Goal: Information Seeking & Learning: Compare options

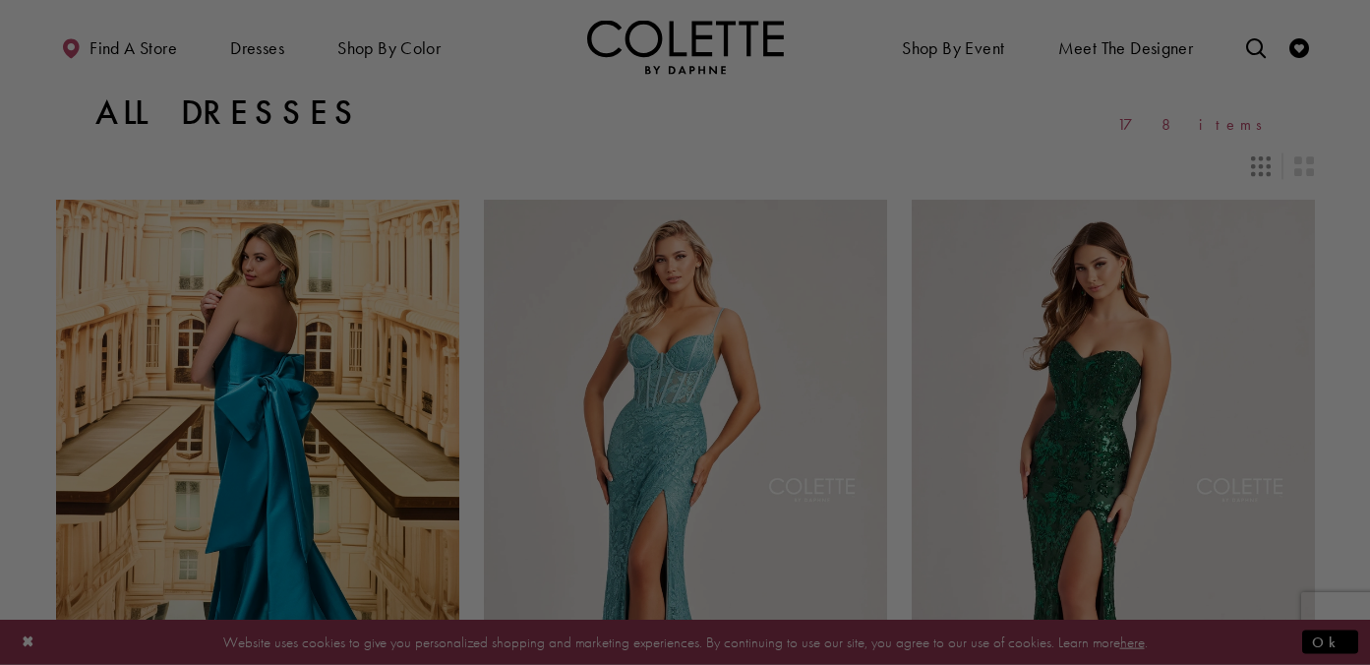
click at [424, 47] on div at bounding box center [692, 336] width 1384 height 672
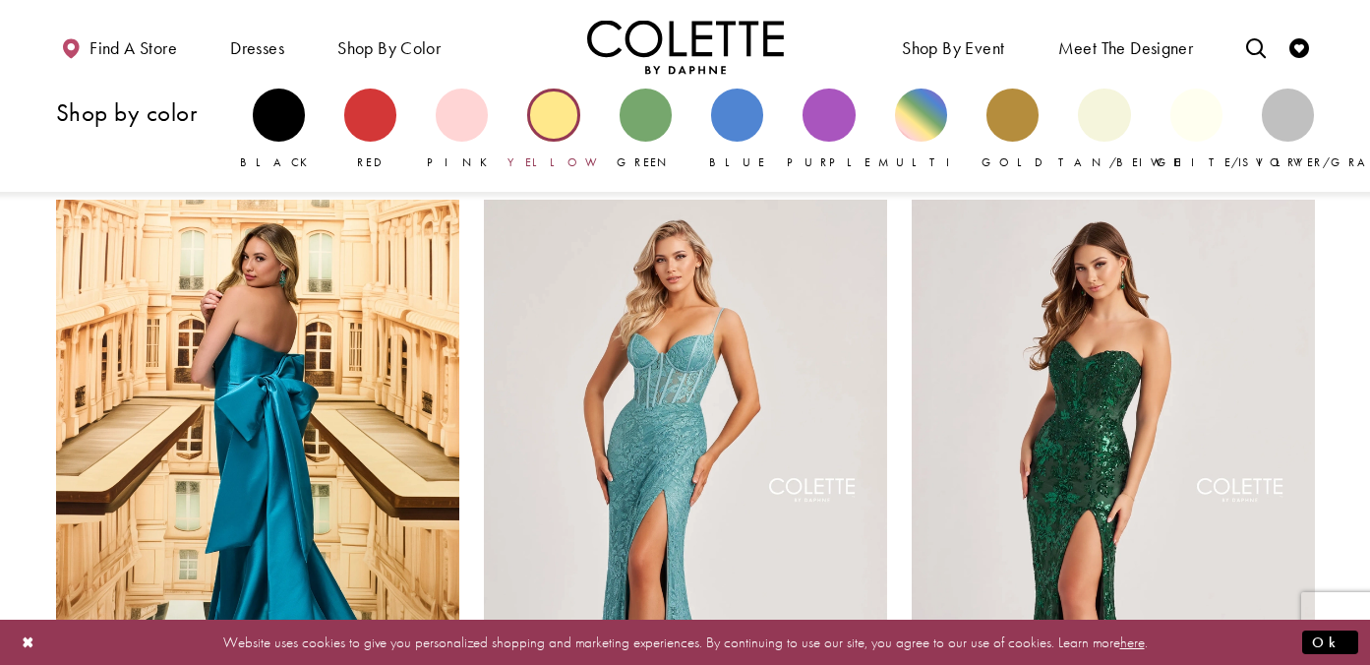
click at [554, 120] on div "Primary block" at bounding box center [553, 115] width 52 height 52
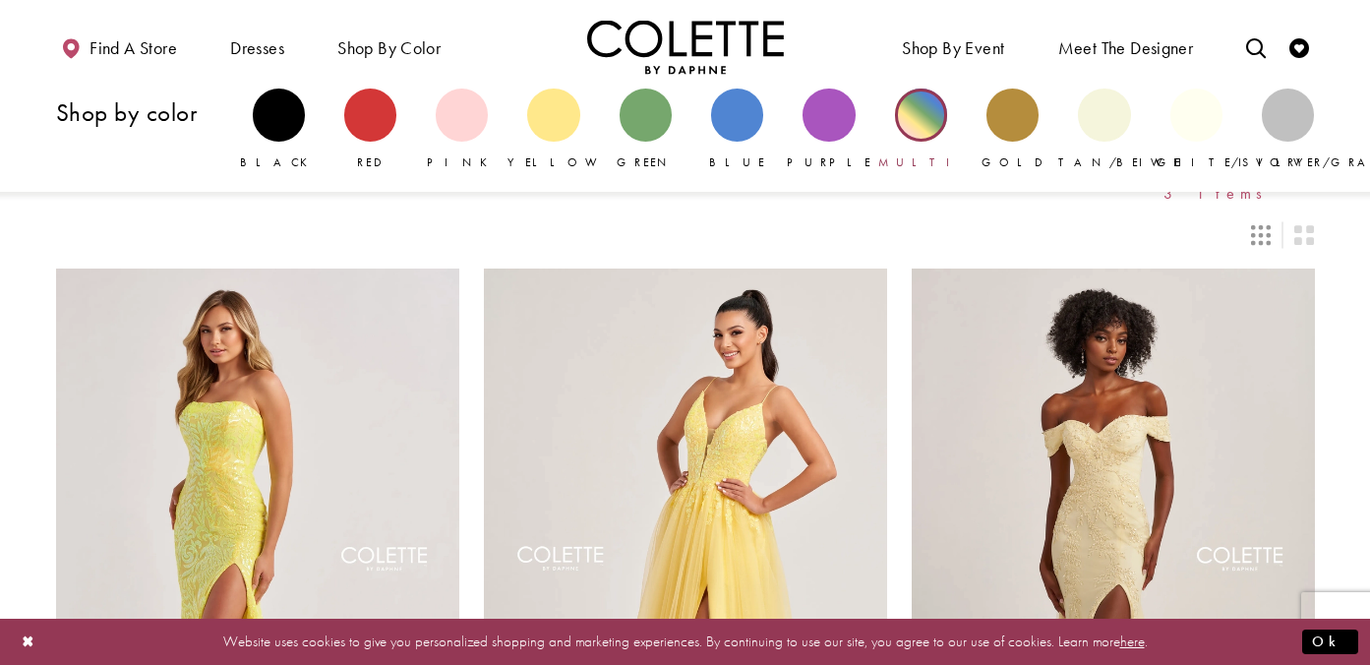
click at [919, 116] on div "Primary block" at bounding box center [921, 115] width 52 height 52
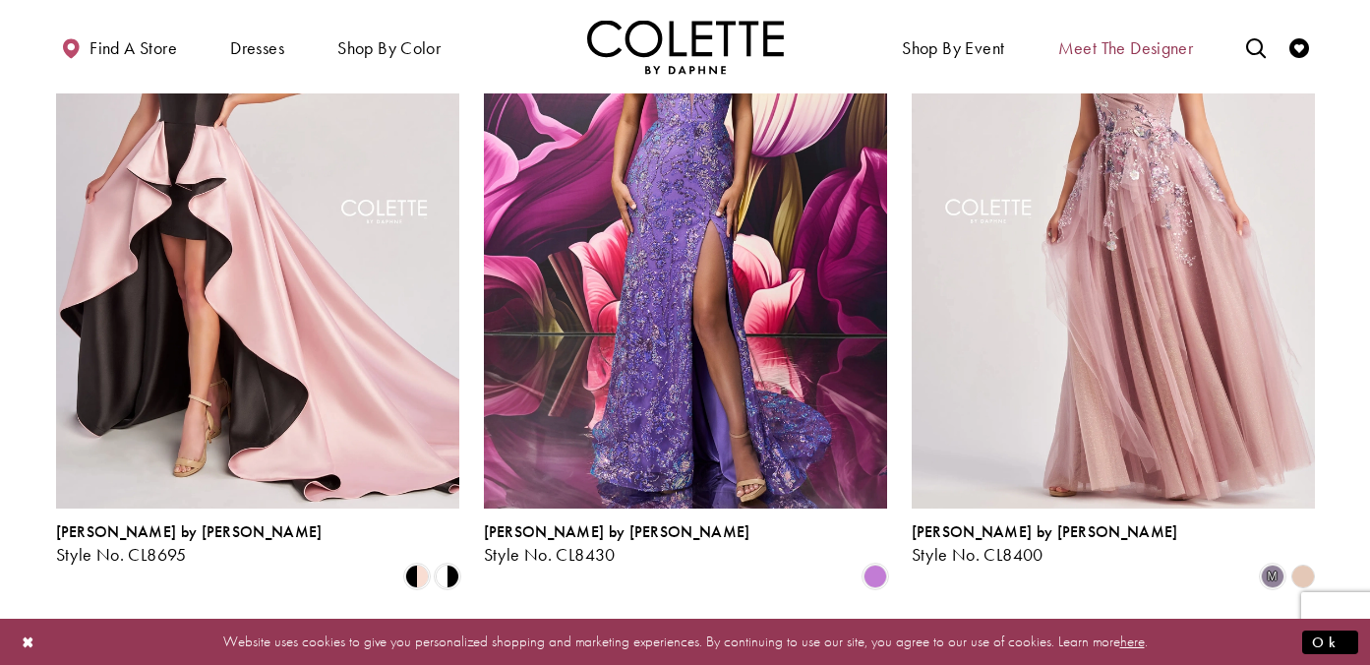
scroll to position [1087, 0]
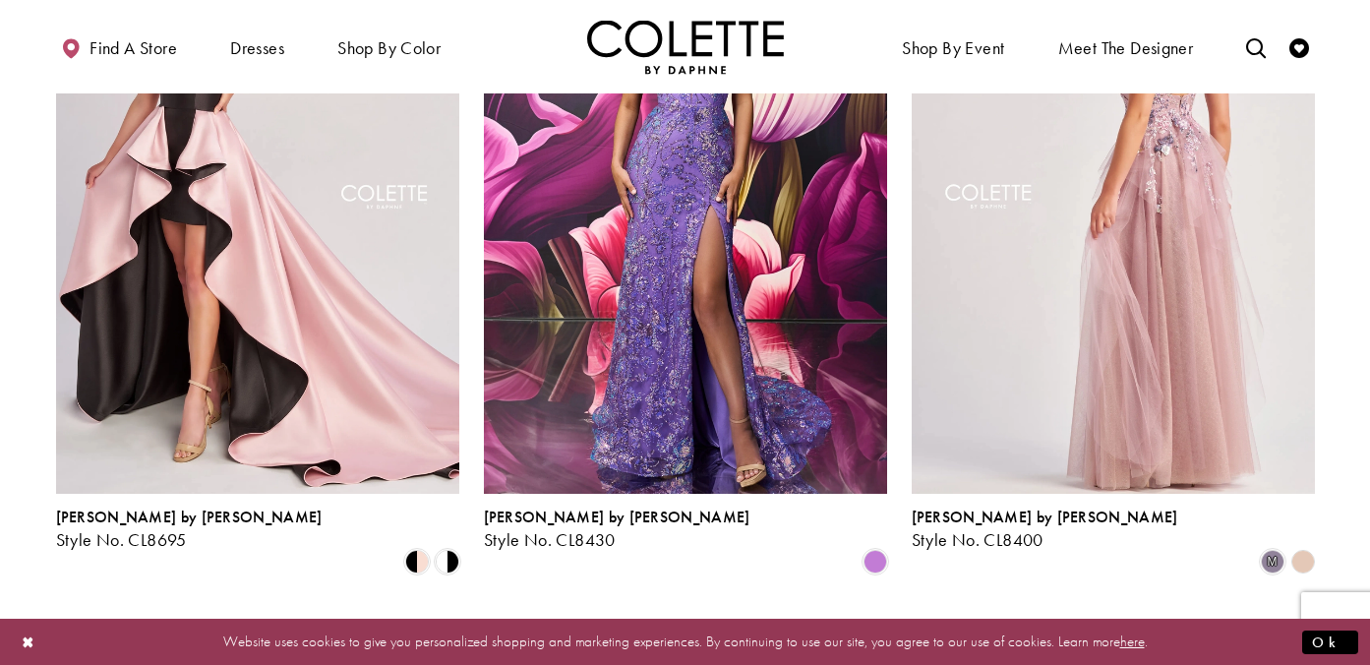
click at [1134, 332] on img "Visit Colette by Daphne Style No. CL8400 Page" at bounding box center [1113, 200] width 403 height 586
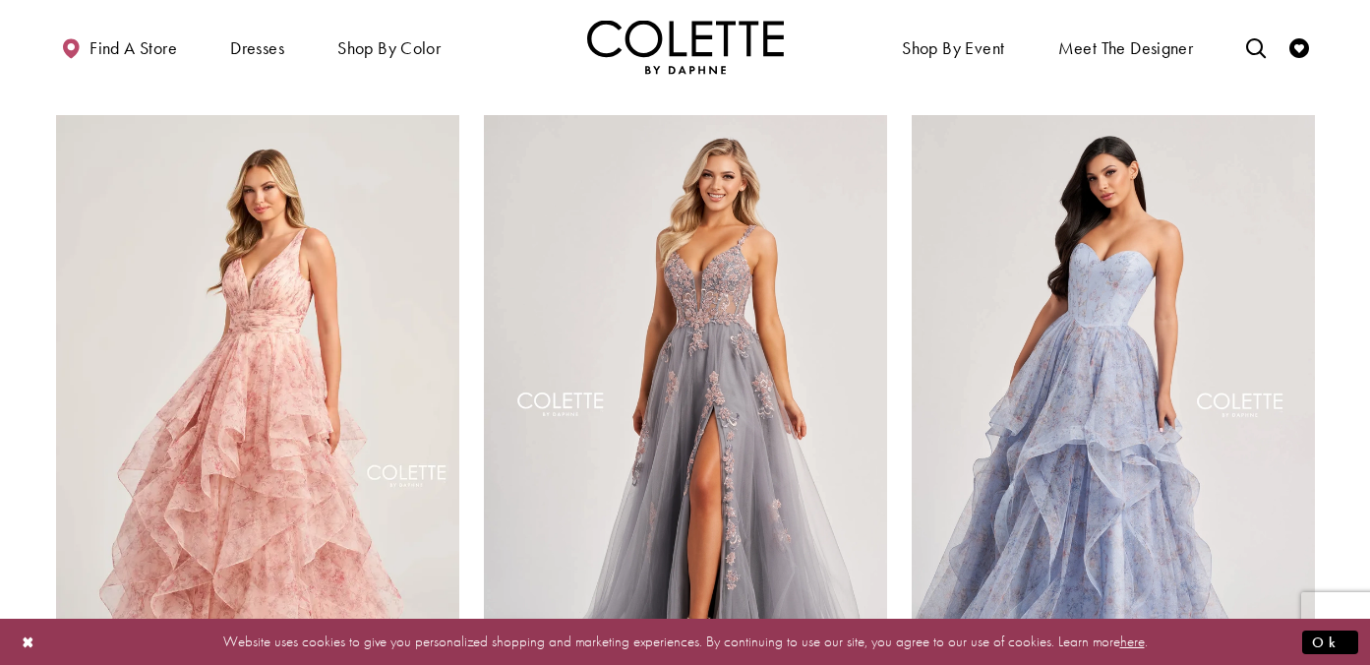
scroll to position [1597, 0]
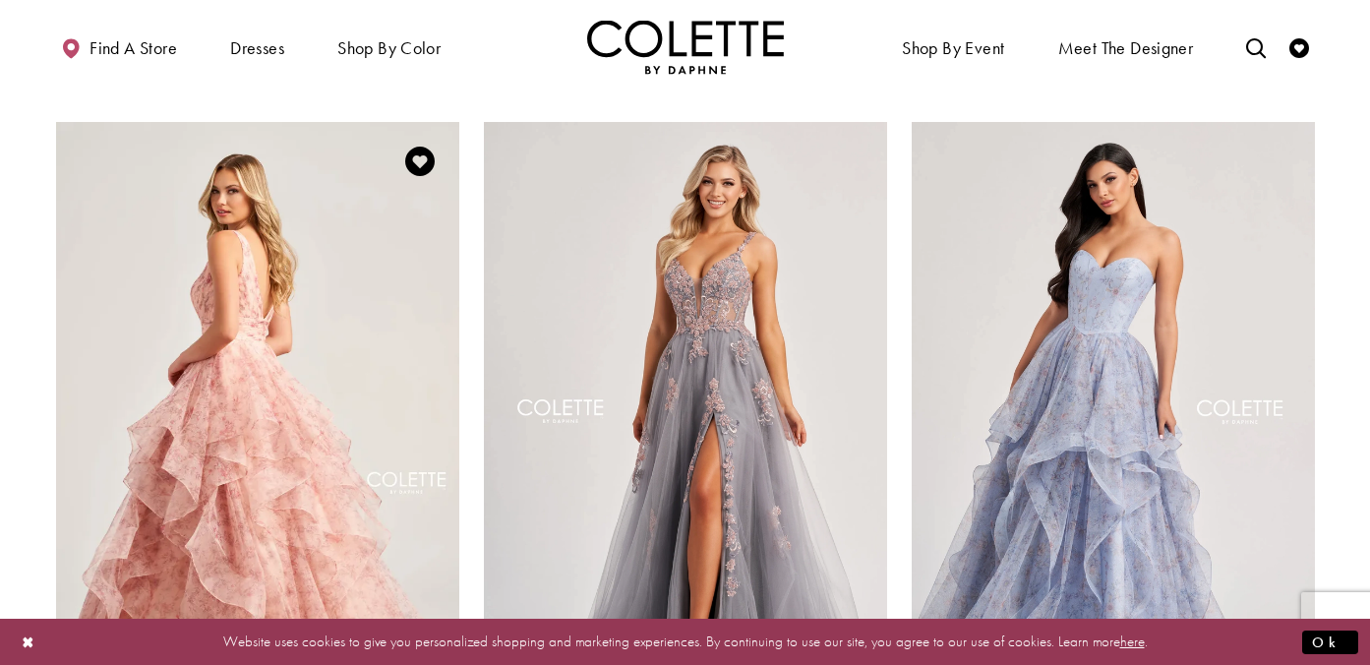
click at [282, 323] on img "Visit Colette by Daphne Style No. CL5273 Page" at bounding box center [257, 415] width 403 height 586
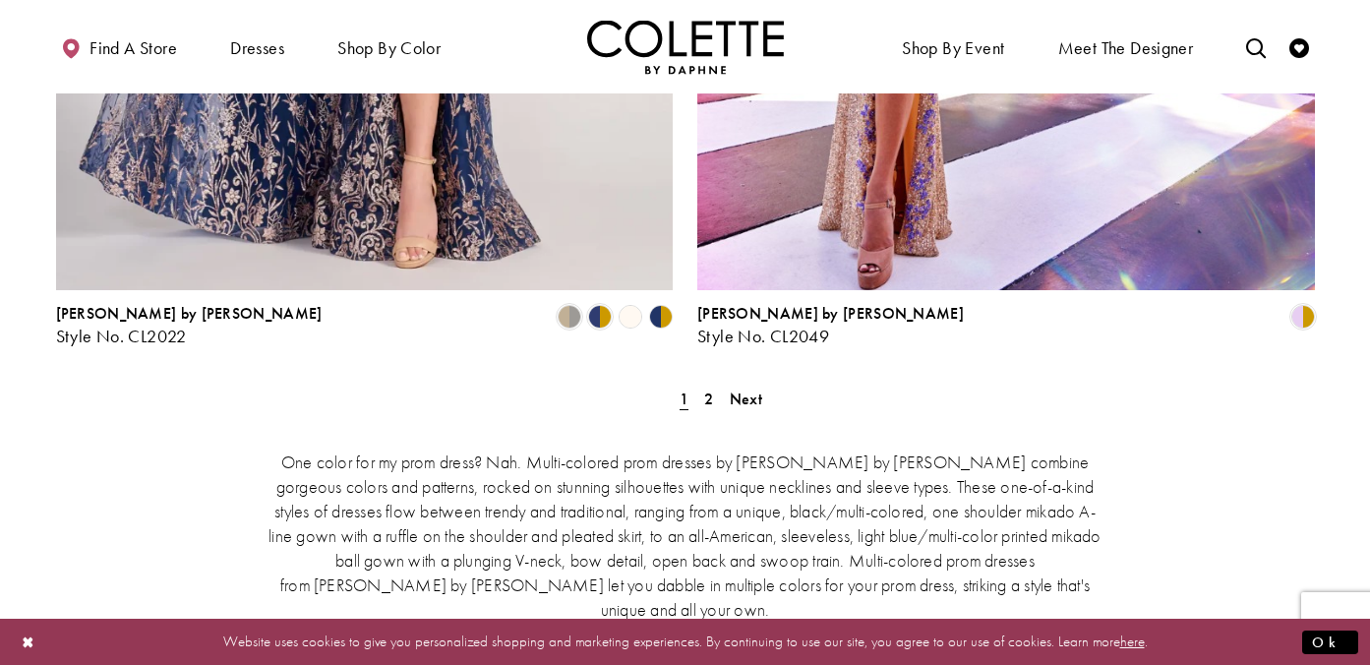
scroll to position [3760, 0]
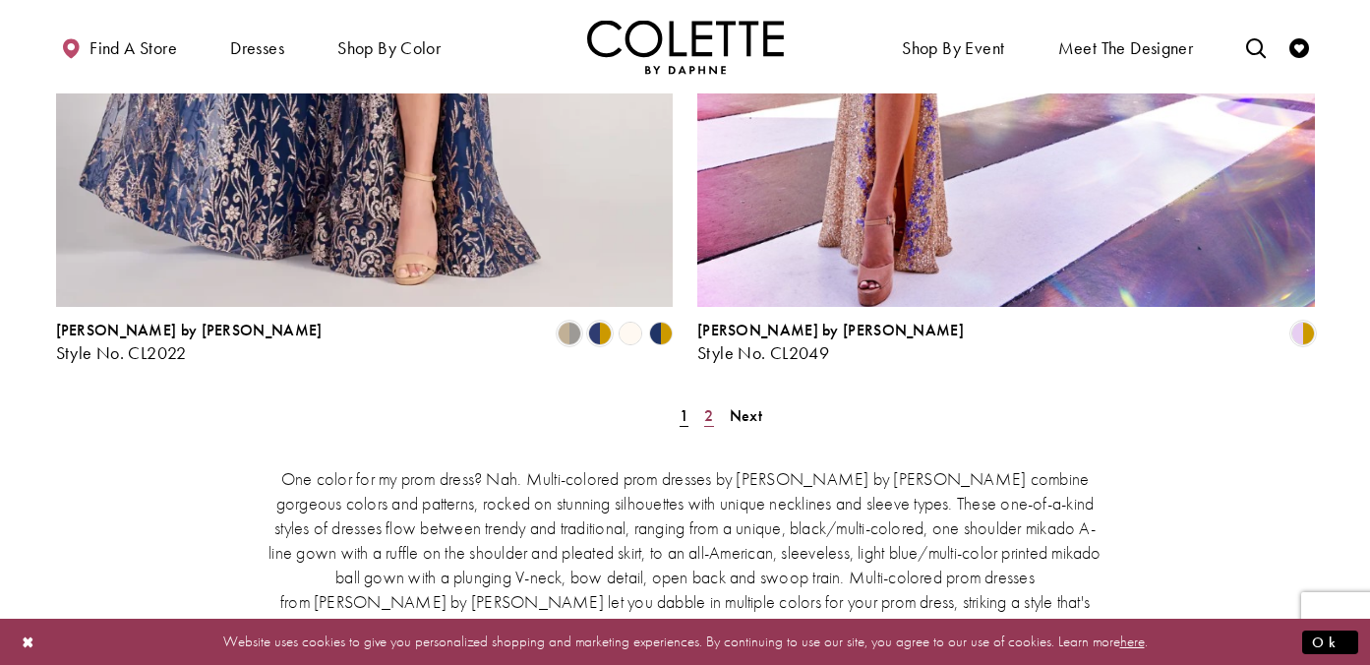
click at [711, 405] on span "2" at bounding box center [708, 415] width 9 height 21
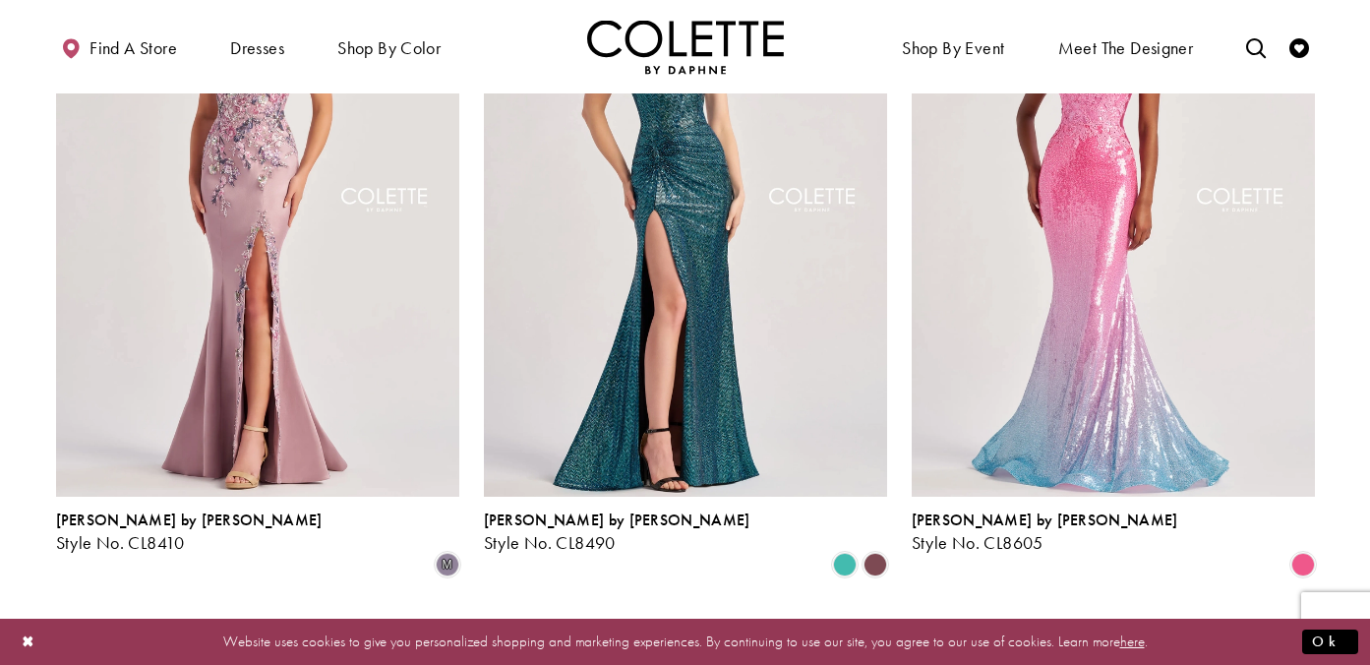
scroll to position [1085, 0]
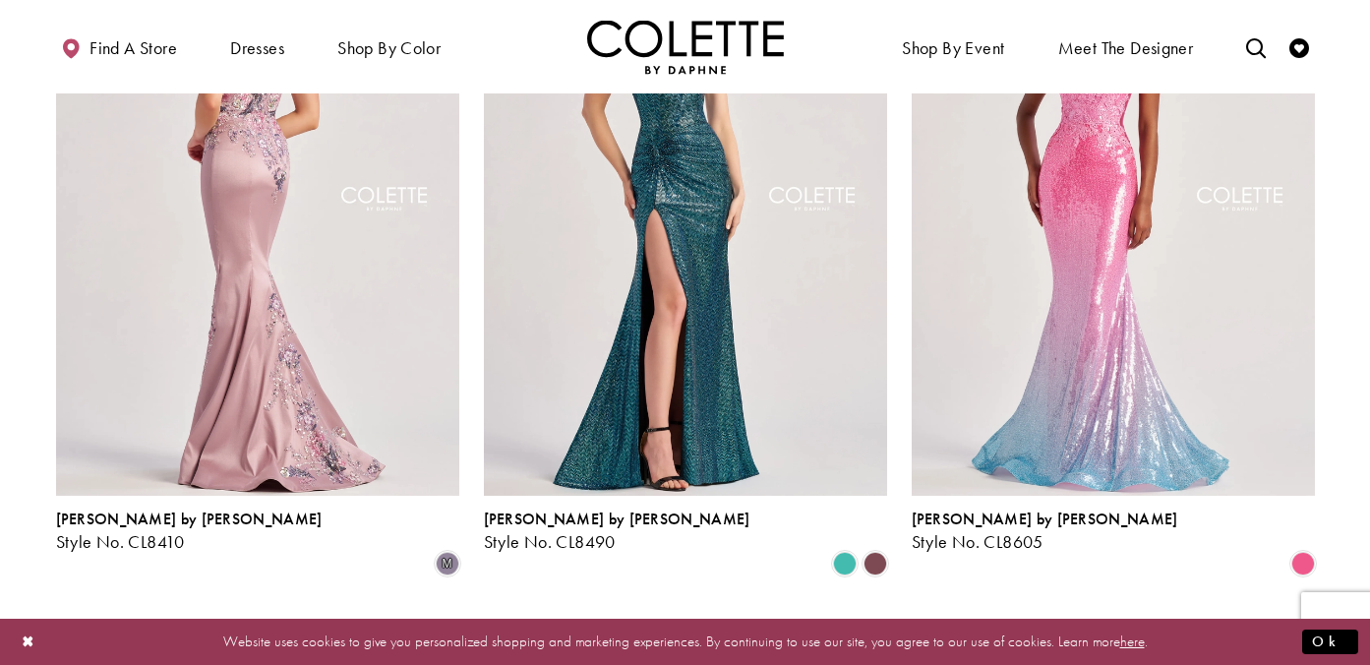
click at [240, 181] on img "Visit Colette by Daphne Style No. CL8410 Page" at bounding box center [257, 202] width 403 height 586
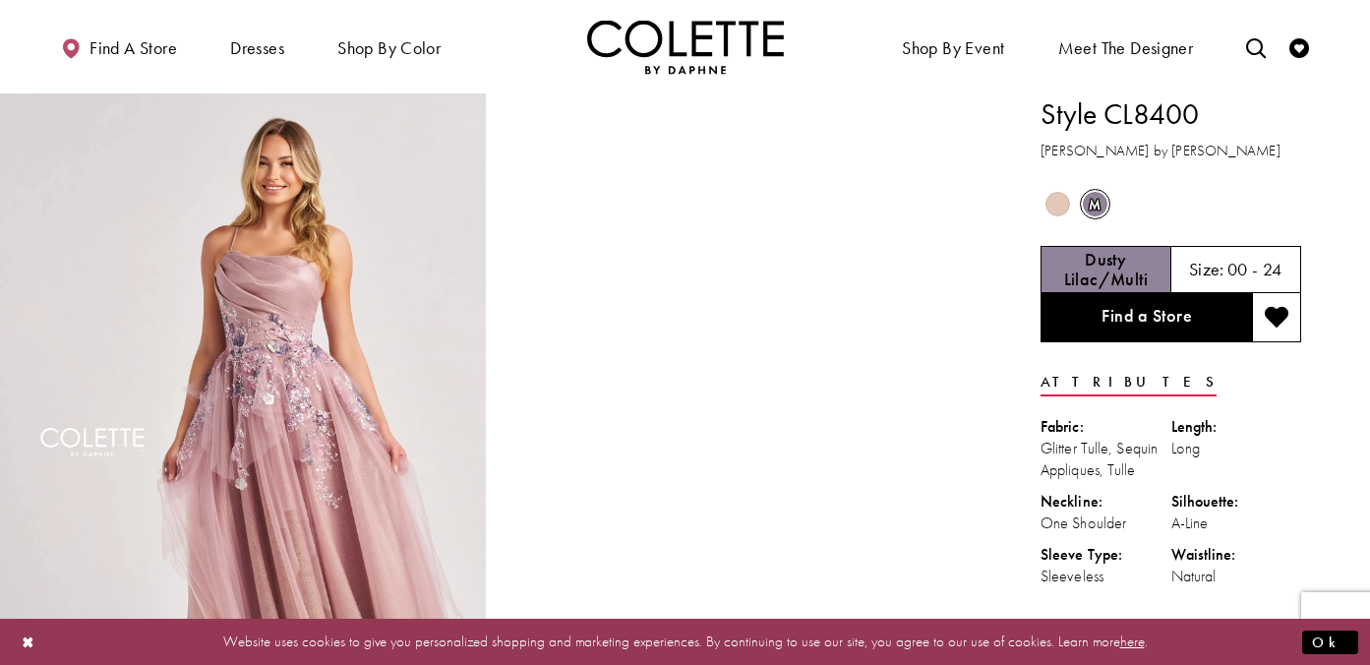
click at [1060, 204] on span "Product color controls state depends on size chosen" at bounding box center [1057, 204] width 25 height 25
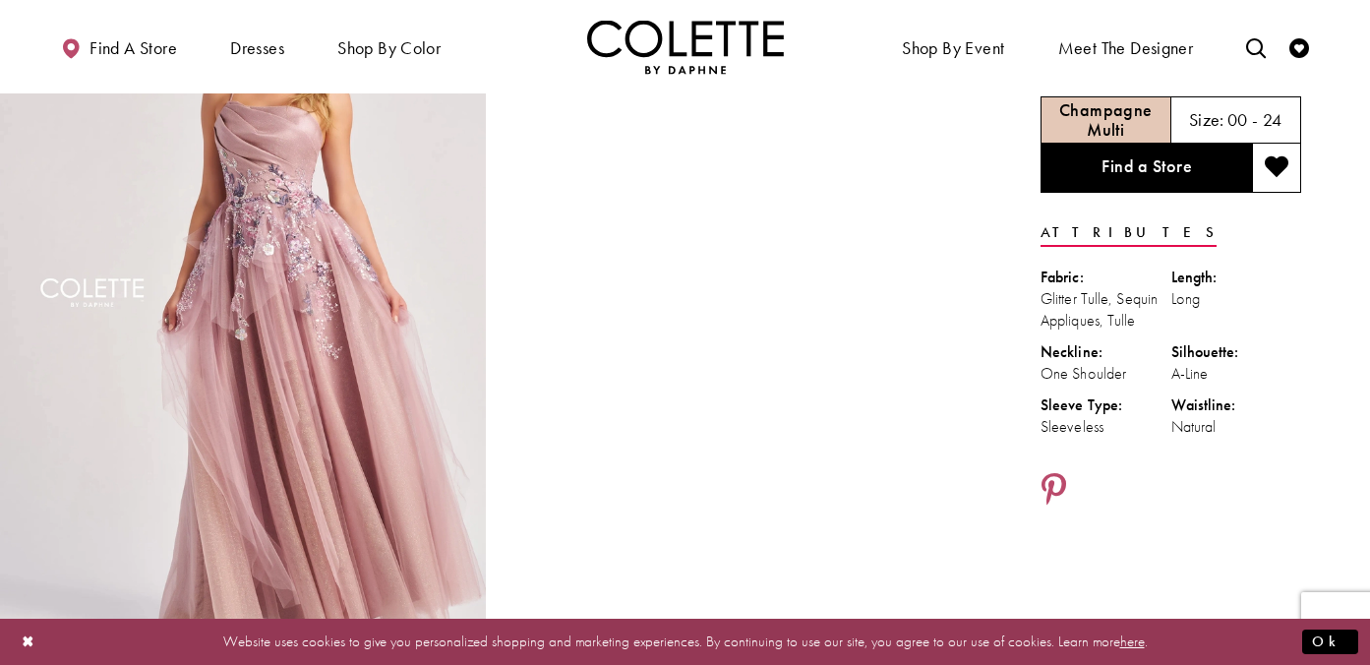
scroll to position [150, 0]
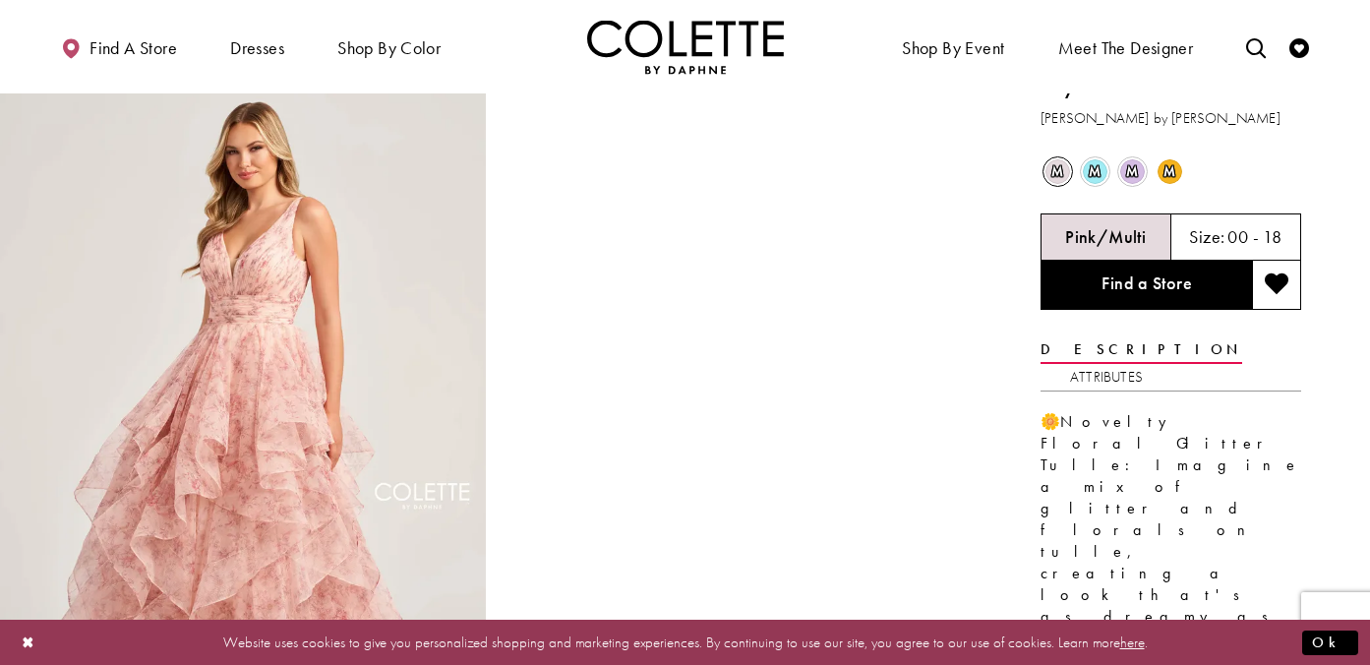
scroll to position [18, 0]
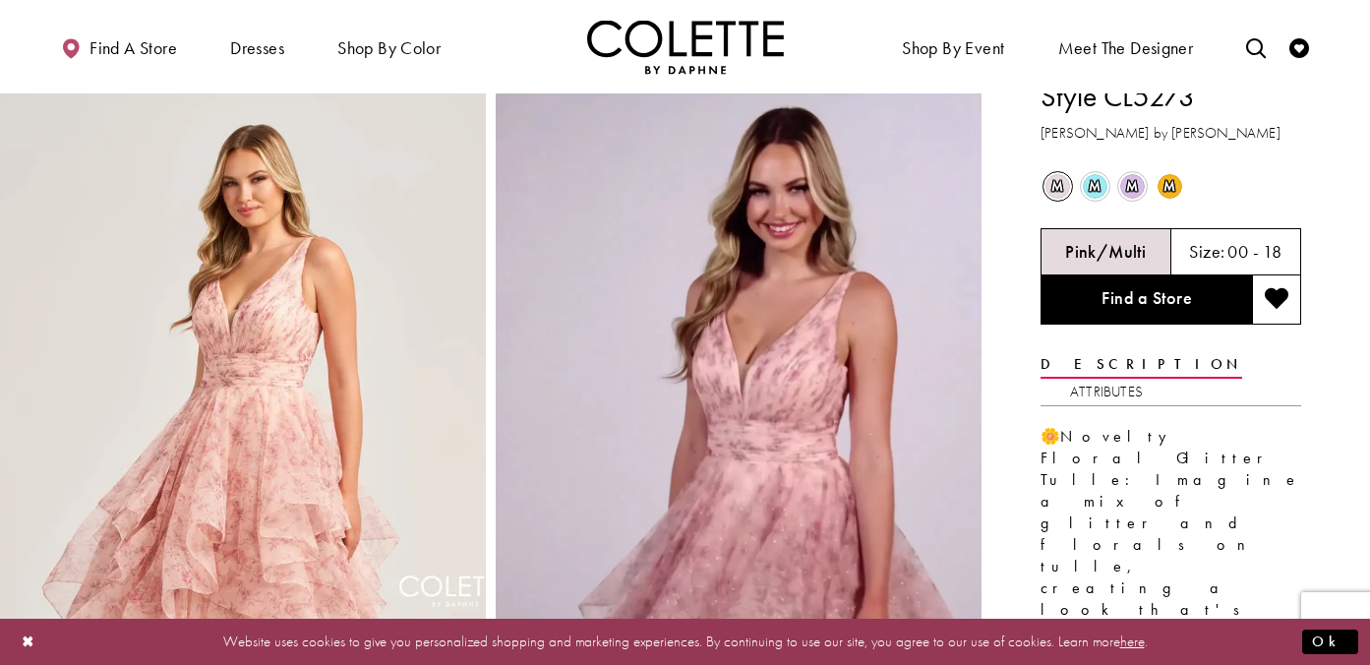
click at [1170, 182] on span "m" at bounding box center [1170, 186] width 25 height 25
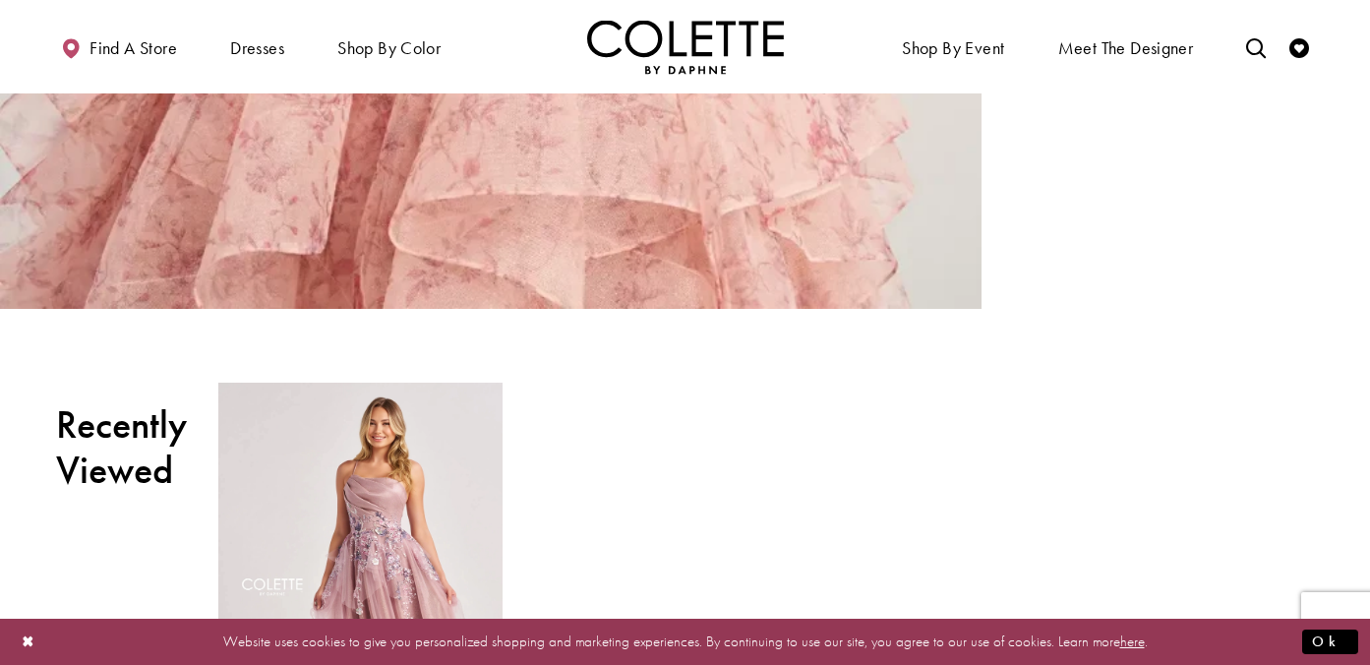
scroll to position [3612, 0]
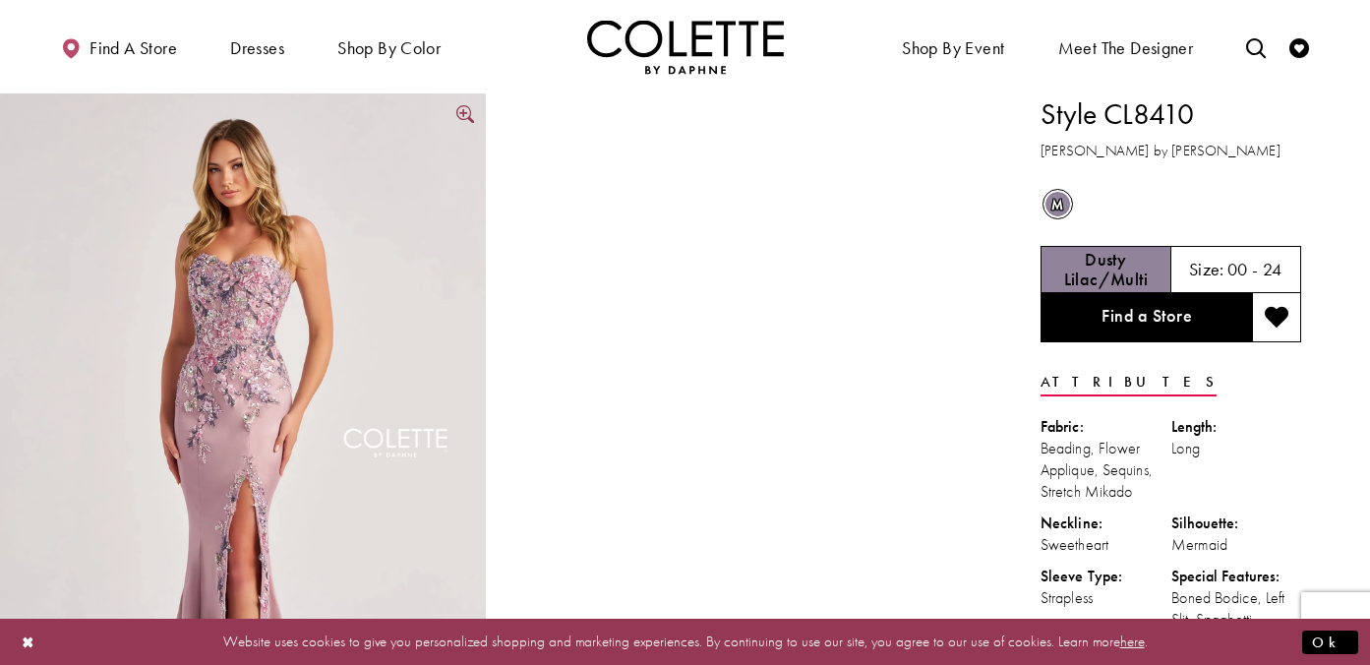
click at [245, 322] on img "Full size Style CL8410 Colette by Daphne #0 default Dusty Lilac/Multi frontface…" at bounding box center [243, 457] width 486 height 729
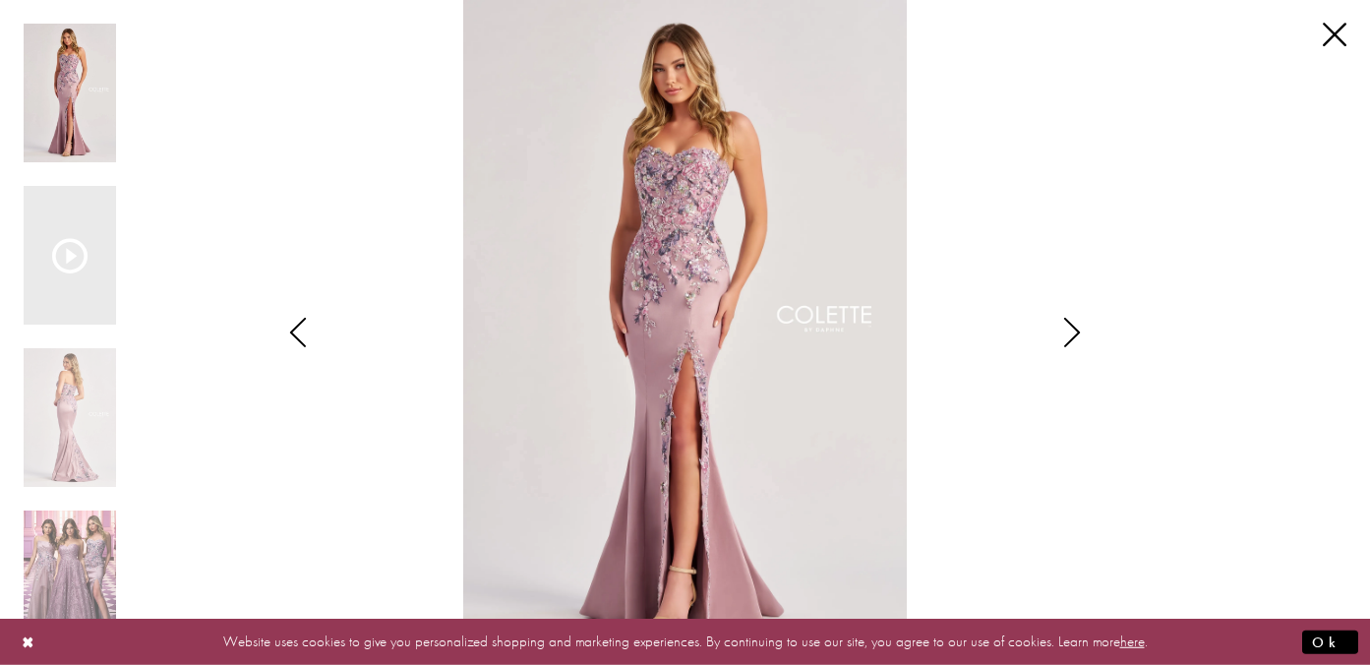
click at [1073, 334] on icon "Style CL8410 Colette by Daphne Views dialog" at bounding box center [1071, 333] width 49 height 30
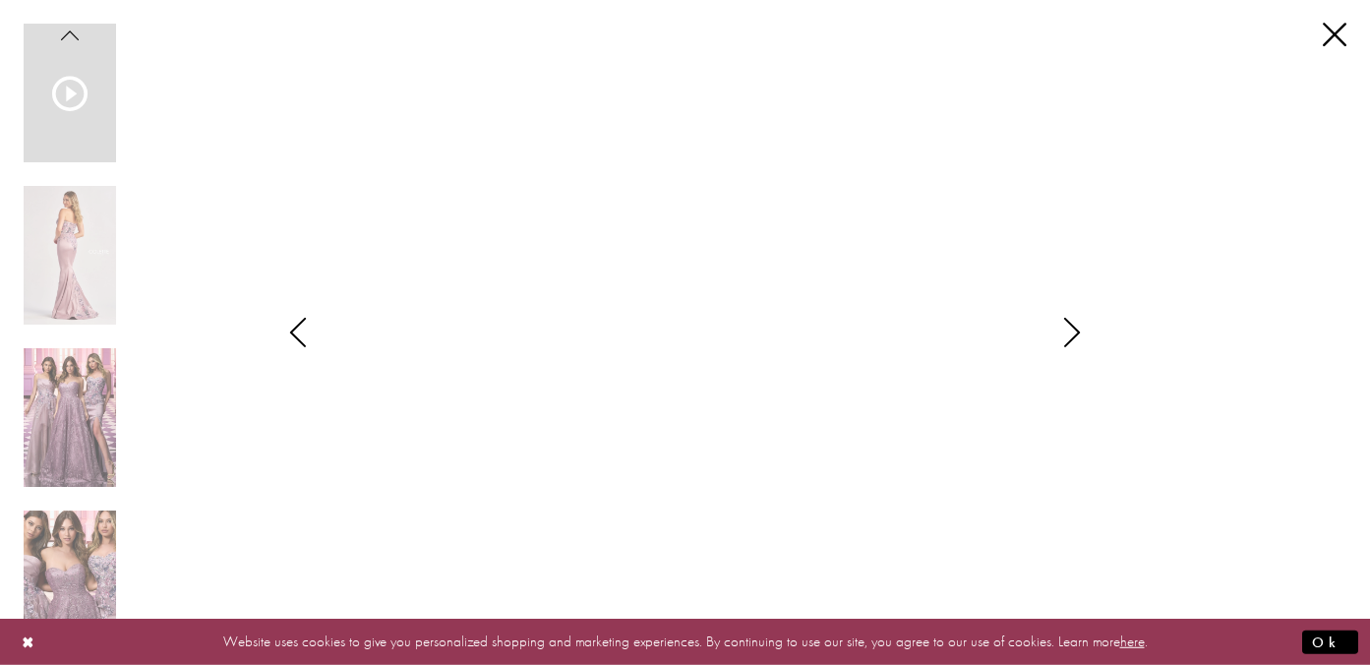
click at [1073, 334] on icon "Style CL8410 Colette by Daphne Views dialog" at bounding box center [1071, 333] width 49 height 30
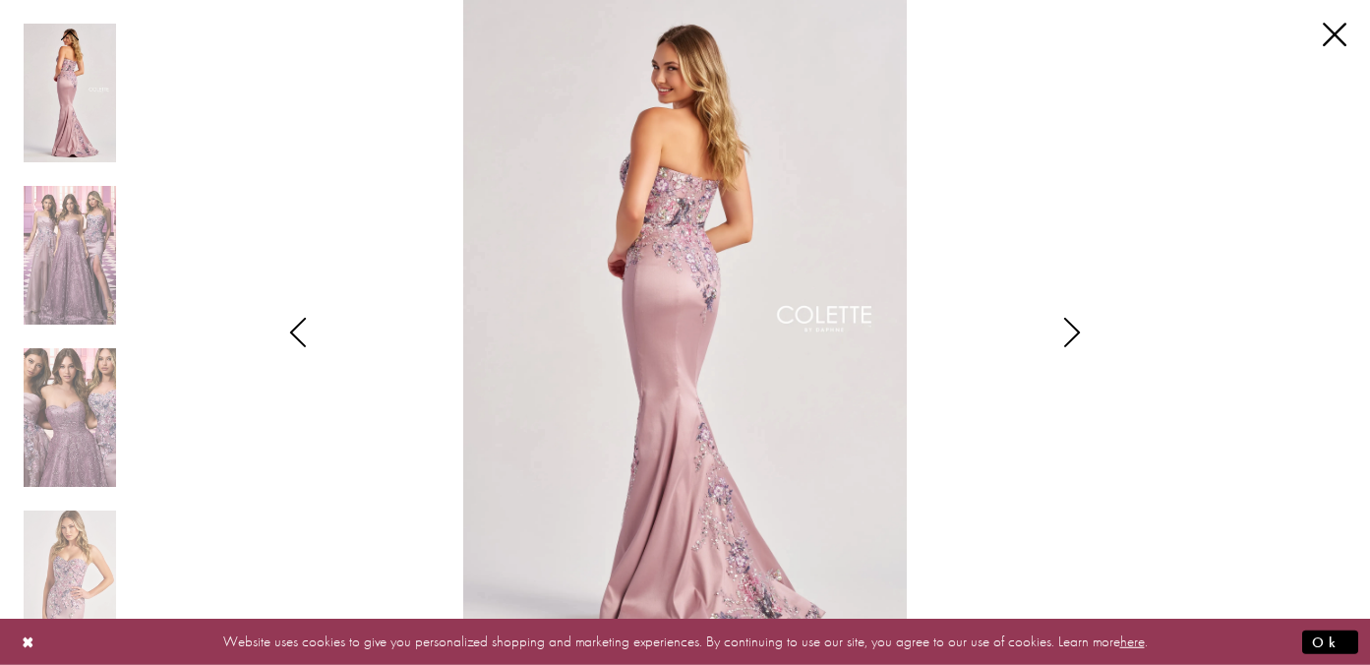
click at [1073, 334] on icon "Style CL8410 Colette by Daphne Views dialog" at bounding box center [1071, 333] width 49 height 30
